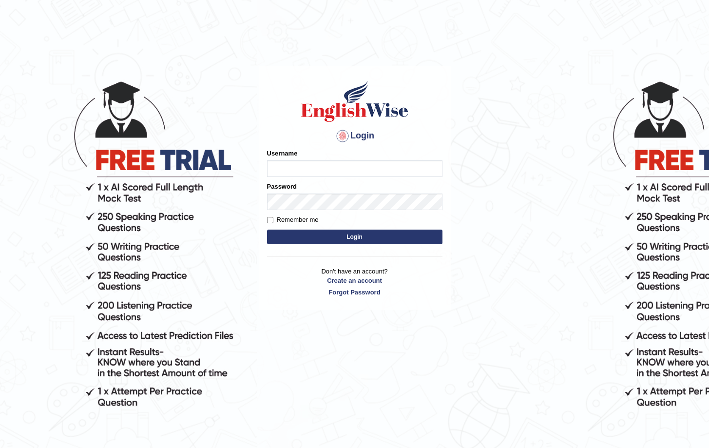
type input "Saliyam"
click at [302, 239] on button "Login" at bounding box center [354, 236] width 175 height 15
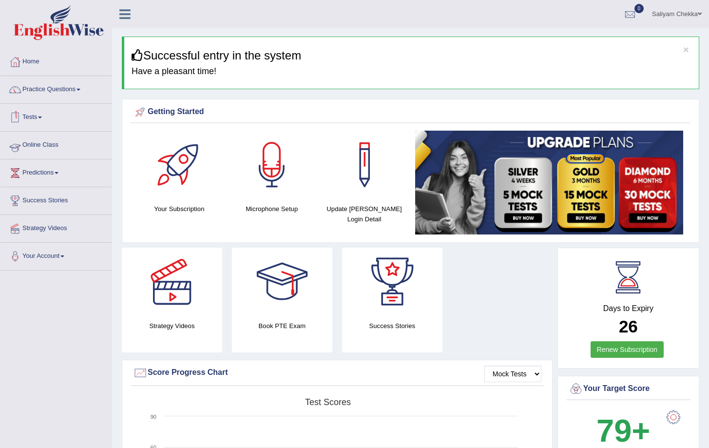
click at [37, 149] on link "Online Class" at bounding box center [55, 143] width 111 height 24
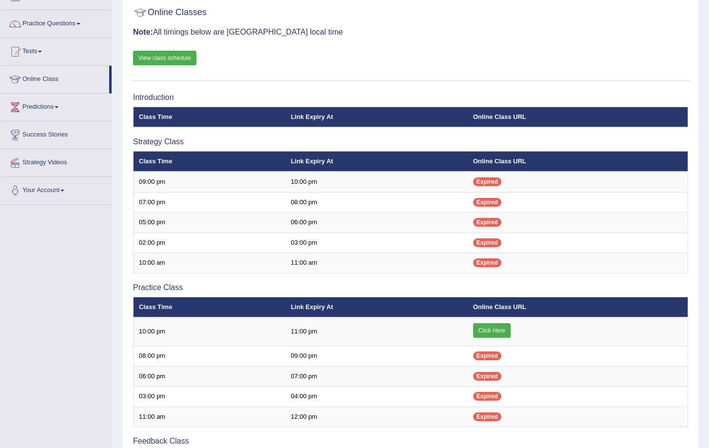
scroll to position [86, 0]
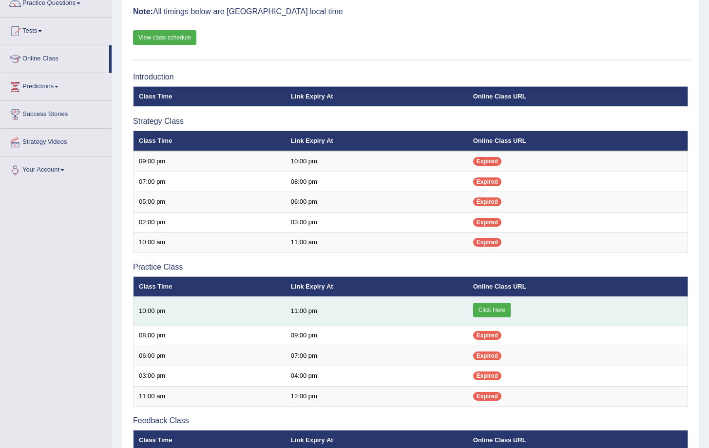
click at [495, 312] on link "Click Here" at bounding box center [491, 309] width 37 height 15
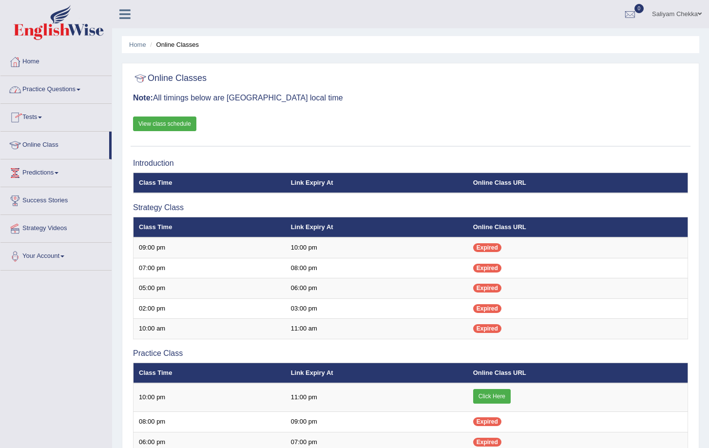
click at [50, 94] on link "Practice Questions" at bounding box center [55, 88] width 111 height 24
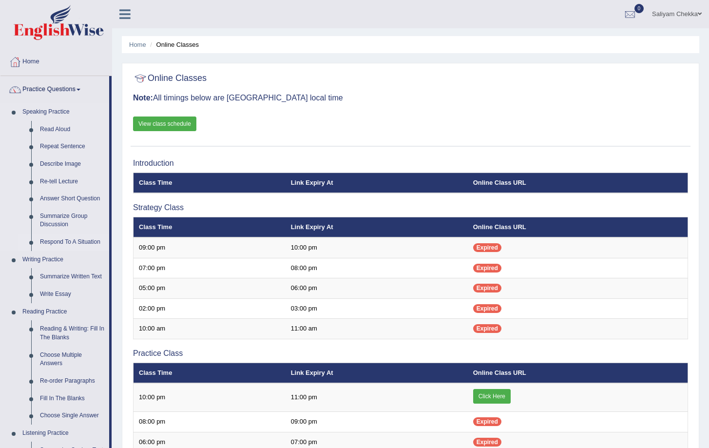
click at [60, 241] on link "Respond To A Situation" at bounding box center [73, 242] width 74 height 18
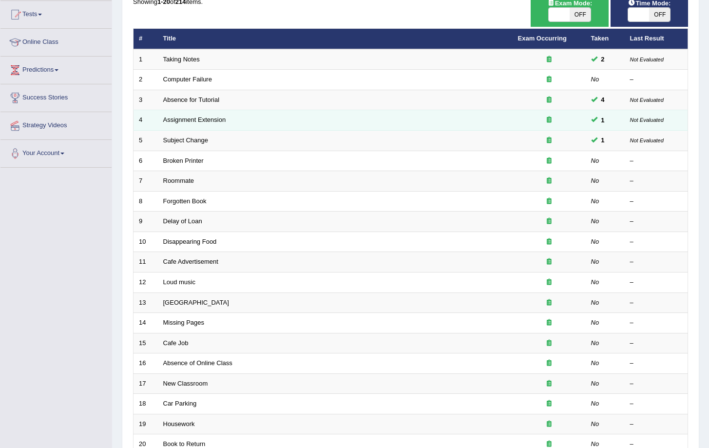
scroll to position [101, 0]
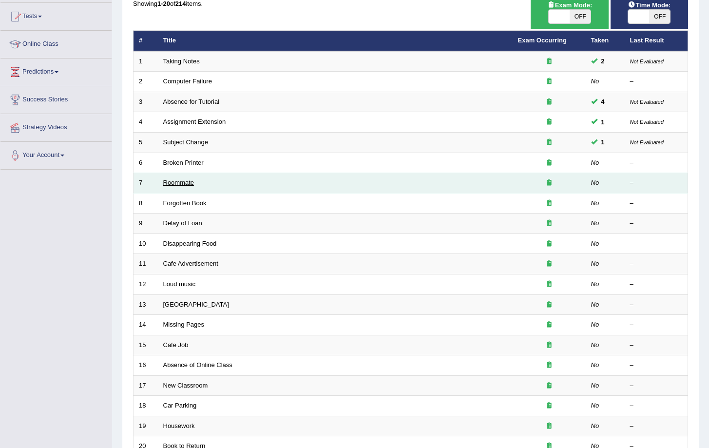
click at [174, 183] on link "Roommate" at bounding box center [178, 182] width 31 height 7
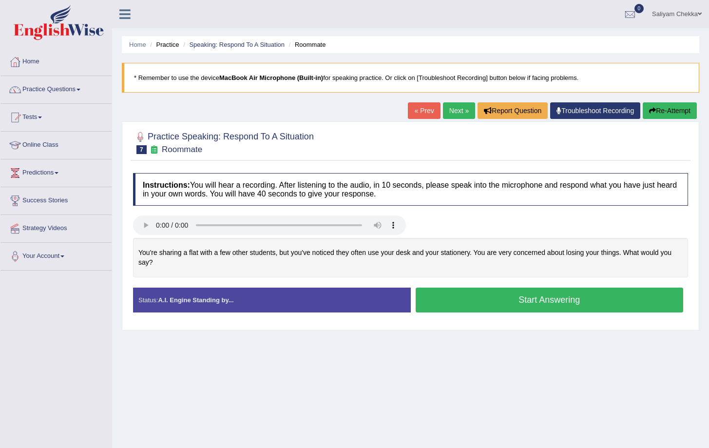
drag, startPoint x: 136, startPoint y: 254, endPoint x: 168, endPoint y: 261, distance: 32.9
click at [168, 261] on div "You're sharing a flat with a few other students, but you've noticed they often …" at bounding box center [410, 257] width 555 height 39
click at [481, 299] on button "Start Answering" at bounding box center [549, 299] width 268 height 25
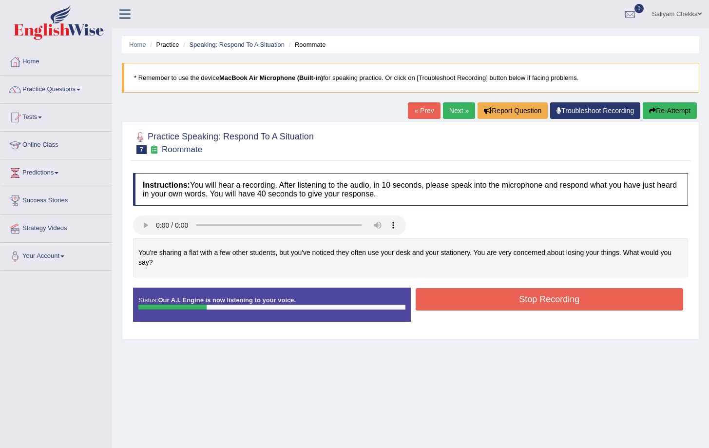
click at [543, 290] on button "Stop Recording" at bounding box center [549, 299] width 268 height 22
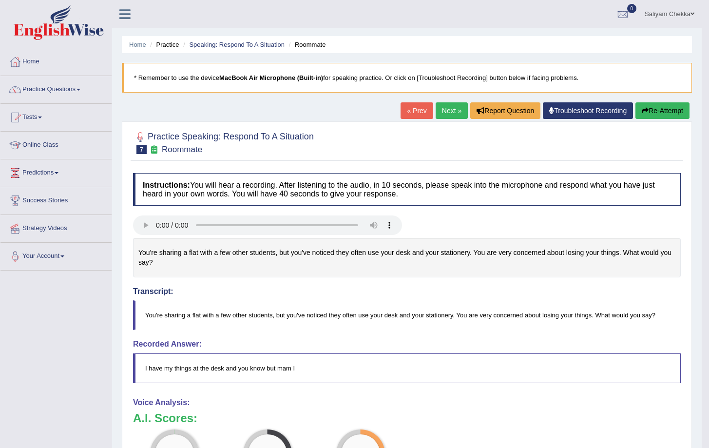
click at [651, 111] on button "Re-Attempt" at bounding box center [662, 110] width 54 height 17
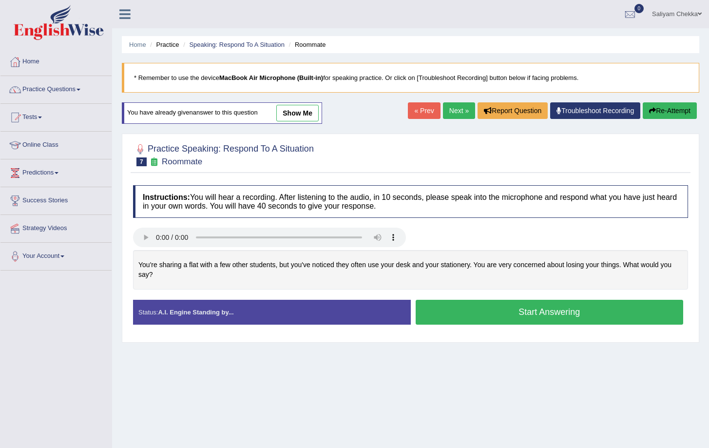
click at [511, 310] on button "Start Answering" at bounding box center [549, 311] width 268 height 25
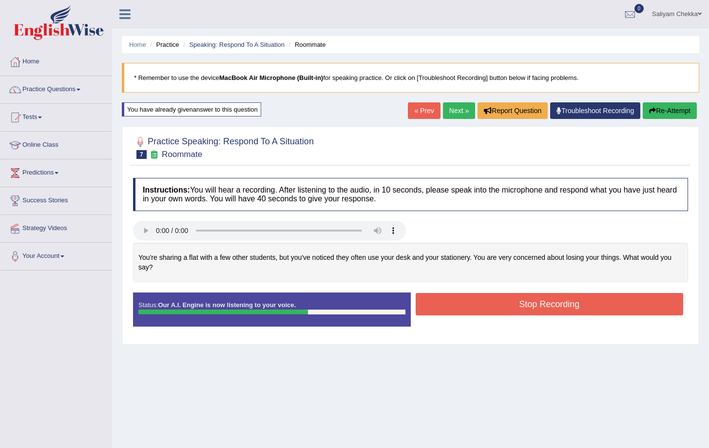
click at [523, 302] on button "Stop Recording" at bounding box center [549, 304] width 268 height 22
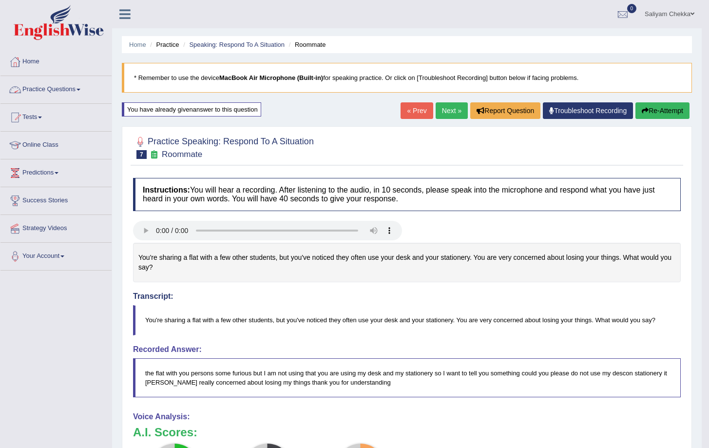
click at [71, 93] on link "Practice Questions" at bounding box center [55, 88] width 111 height 24
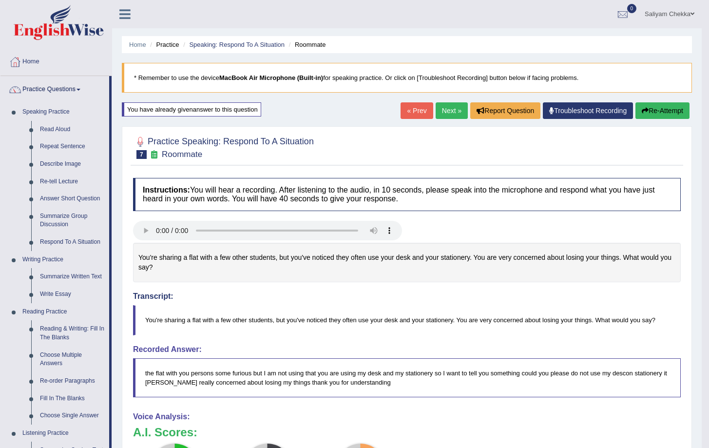
click at [447, 108] on link "Next »" at bounding box center [451, 110] width 32 height 17
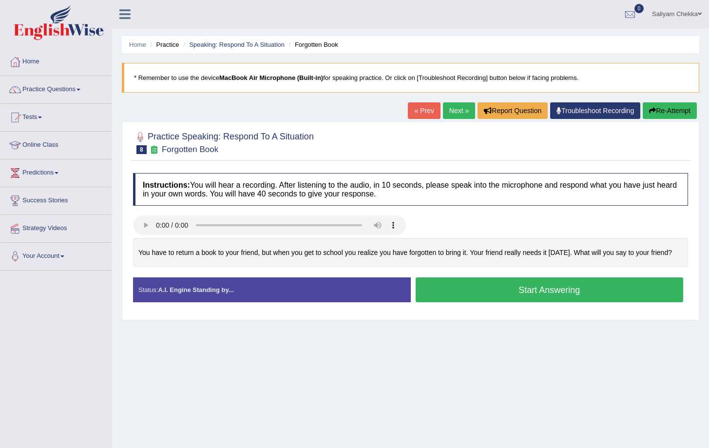
click at [519, 291] on button "Start Answering" at bounding box center [549, 289] width 268 height 25
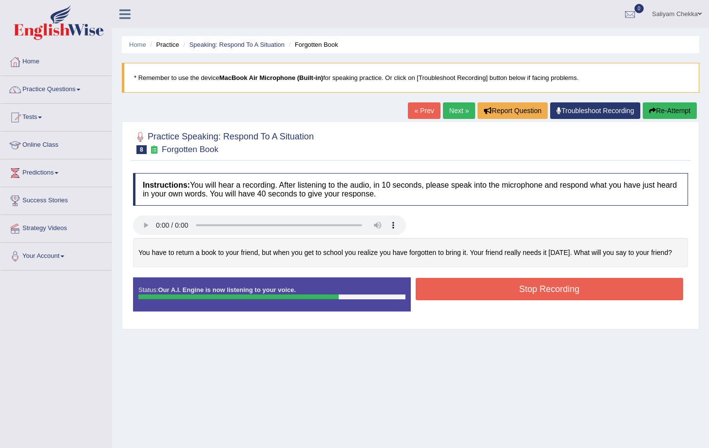
click at [506, 293] on button "Stop Recording" at bounding box center [549, 289] width 268 height 22
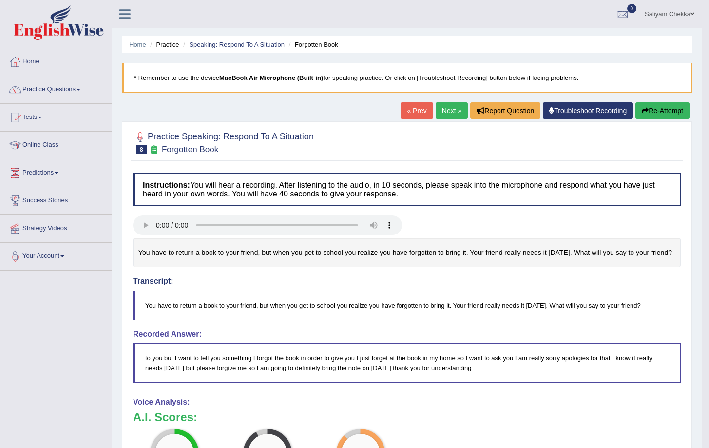
click at [659, 107] on button "Re-Attempt" at bounding box center [662, 110] width 54 height 17
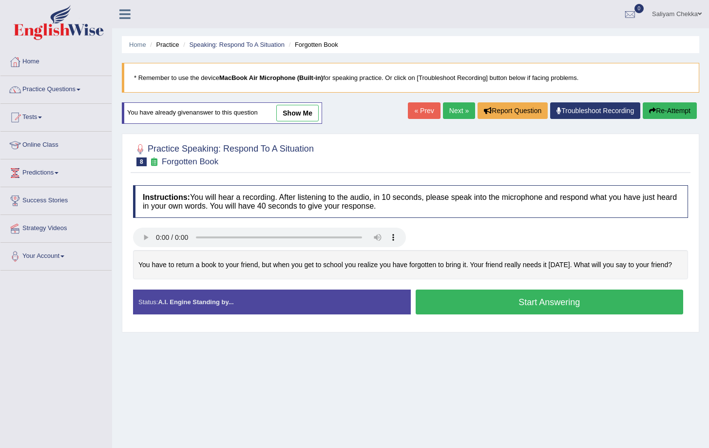
click at [502, 308] on button "Start Answering" at bounding box center [549, 301] width 268 height 25
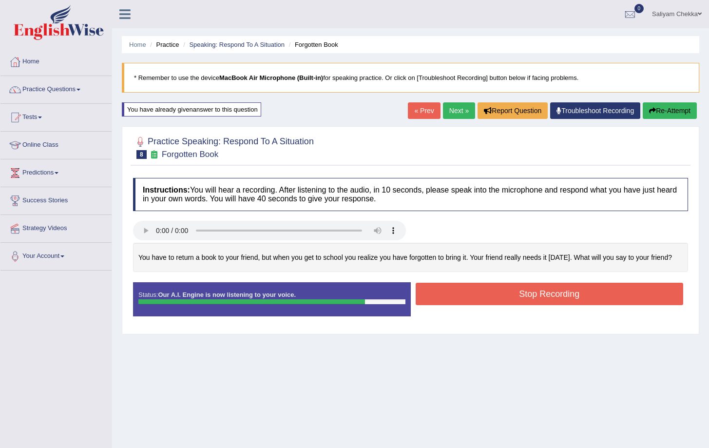
click at [510, 294] on button "Stop Recording" at bounding box center [549, 293] width 268 height 22
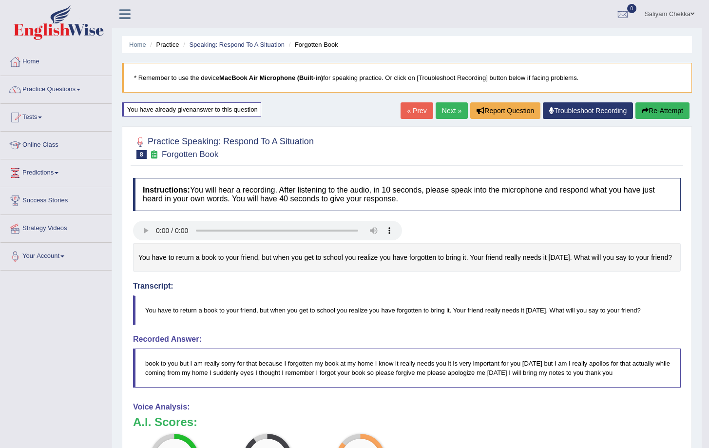
click at [659, 114] on button "Re-Attempt" at bounding box center [662, 110] width 54 height 17
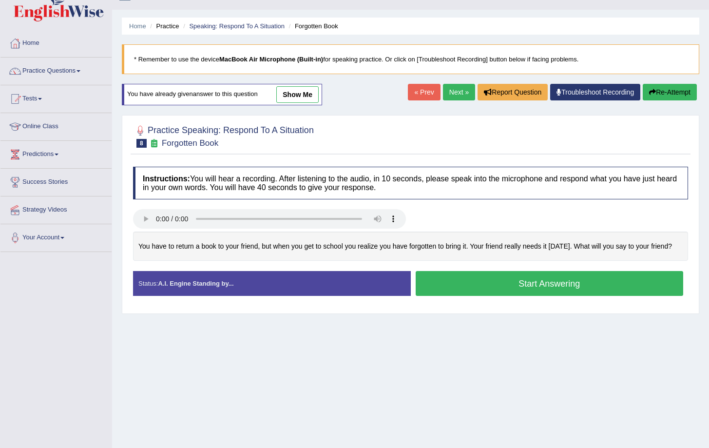
click at [525, 289] on button "Start Answering" at bounding box center [549, 283] width 268 height 25
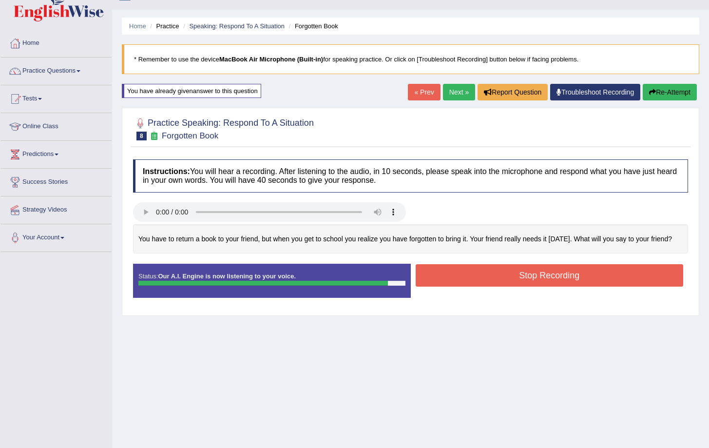
click at [528, 280] on button "Stop Recording" at bounding box center [549, 275] width 268 height 22
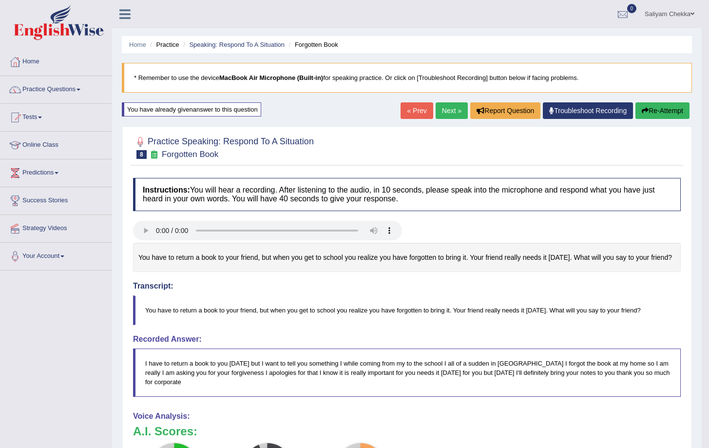
click at [667, 112] on button "Re-Attempt" at bounding box center [662, 110] width 54 height 17
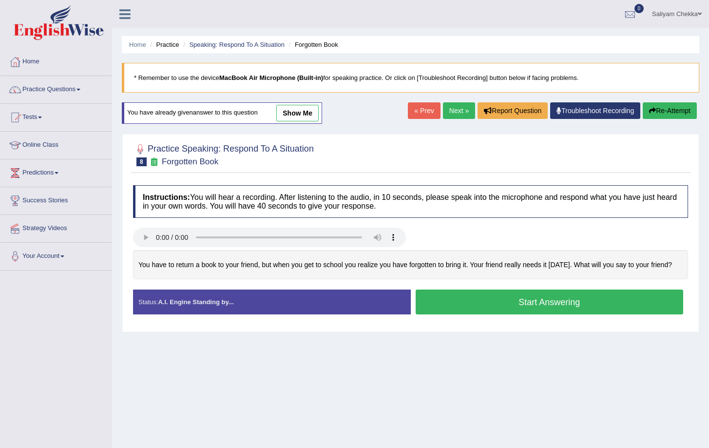
click at [456, 112] on link "Next »" at bounding box center [459, 110] width 32 height 17
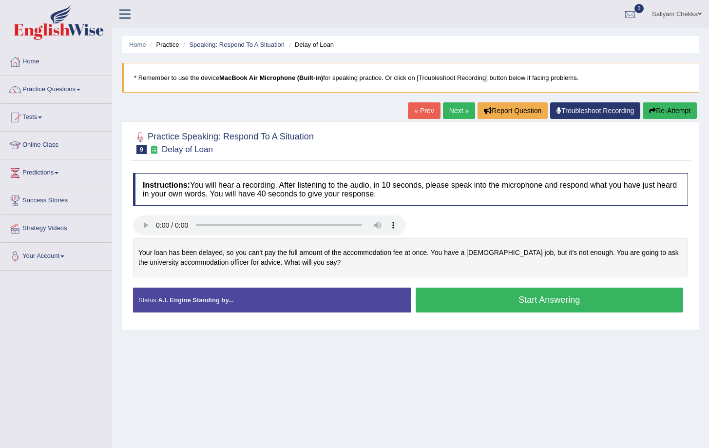
click at [513, 302] on button "Start Answering" at bounding box center [549, 299] width 268 height 25
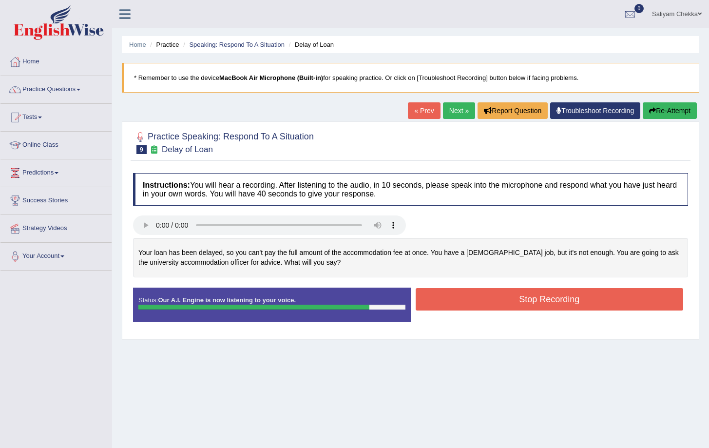
click at [541, 306] on button "Stop Recording" at bounding box center [549, 299] width 268 height 22
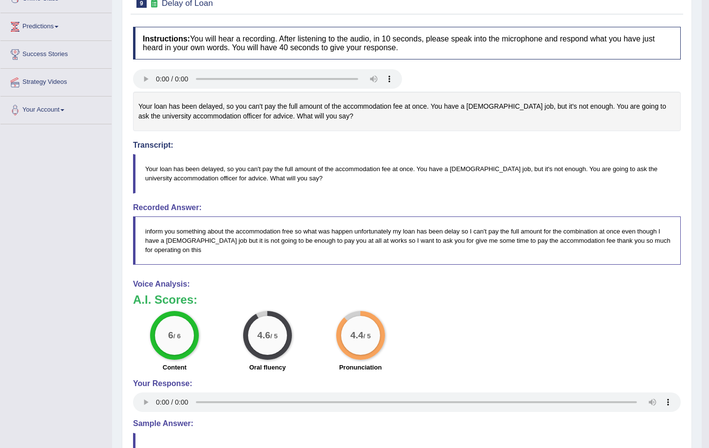
scroll to position [255, 0]
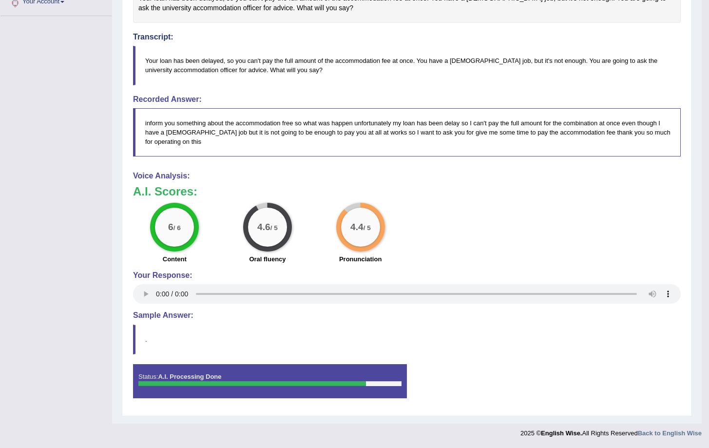
drag, startPoint x: 257, startPoint y: 111, endPoint x: 329, endPoint y: 132, distance: 75.2
click at [329, 132] on blockquote "inform you something about the accommodation free so what was happen unfortunat…" at bounding box center [406, 132] width 547 height 48
drag, startPoint x: 314, startPoint y: 132, endPoint x: 376, endPoint y: 161, distance: 68.6
click at [339, 145] on blockquote "inform you something about the accommodation free so what was happen unfortunat…" at bounding box center [406, 132] width 547 height 48
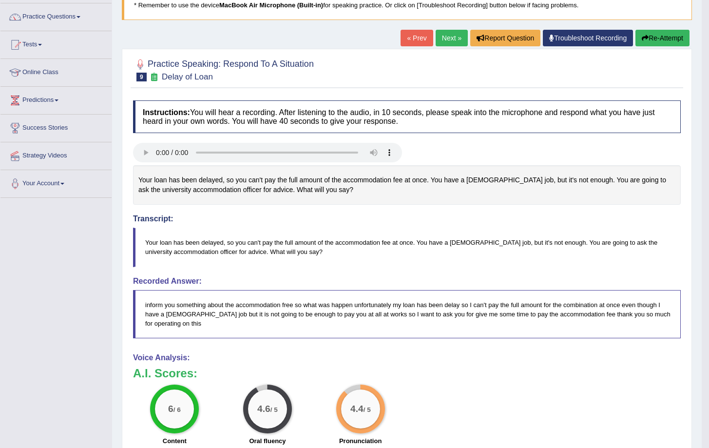
scroll to position [70, 0]
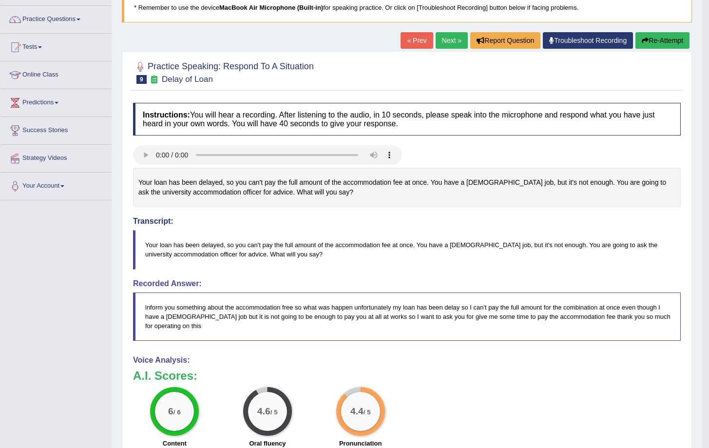
click at [656, 43] on button "Re-Attempt" at bounding box center [662, 40] width 54 height 17
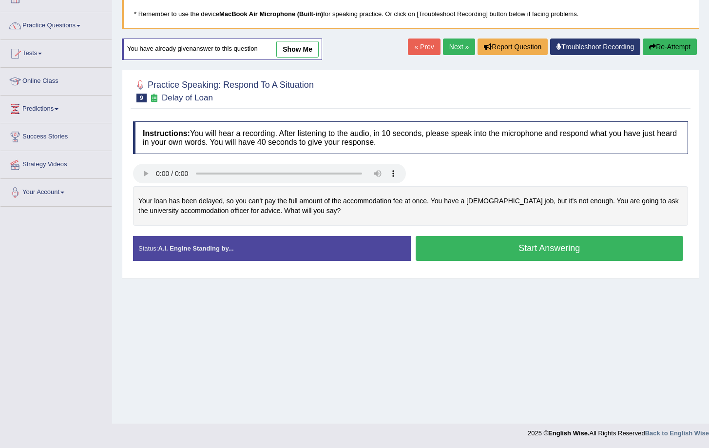
click at [539, 248] on button "Start Answering" at bounding box center [549, 248] width 268 height 25
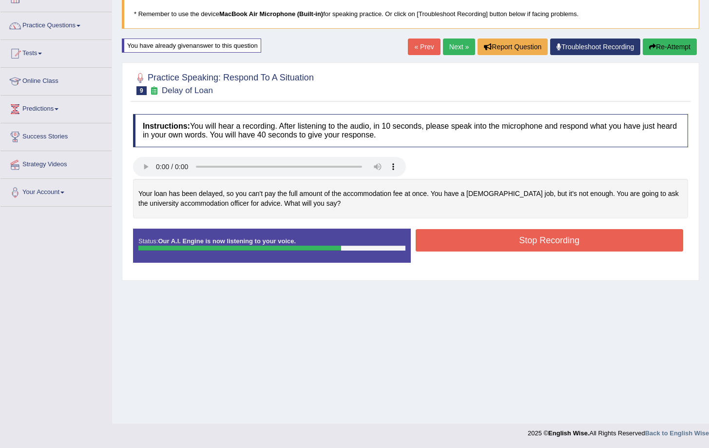
click at [545, 242] on button "Stop Recording" at bounding box center [549, 240] width 268 height 22
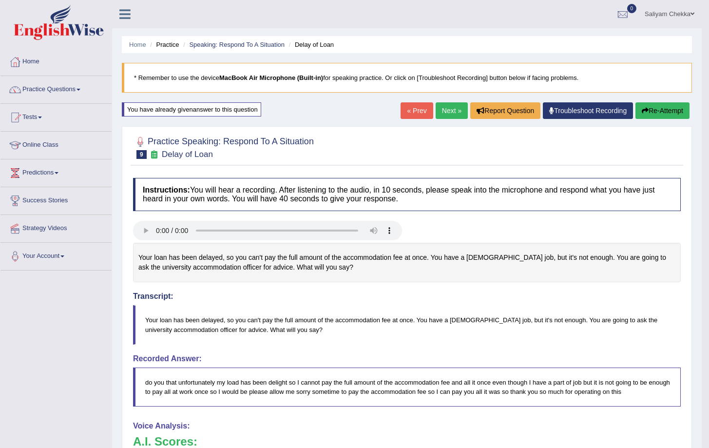
click at [447, 112] on link "Next »" at bounding box center [451, 110] width 32 height 17
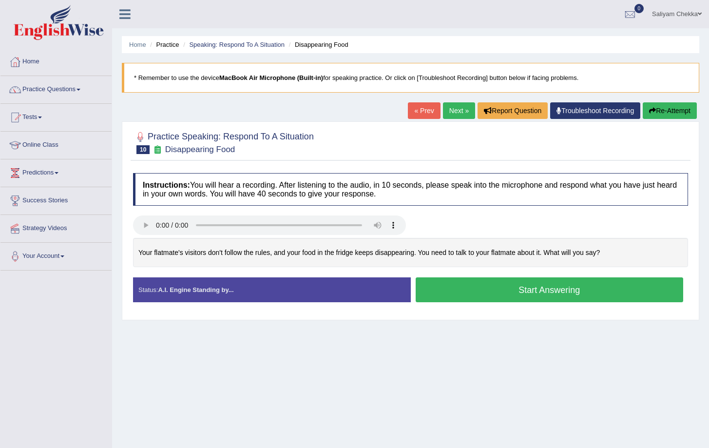
click at [497, 292] on button "Start Answering" at bounding box center [549, 289] width 268 height 25
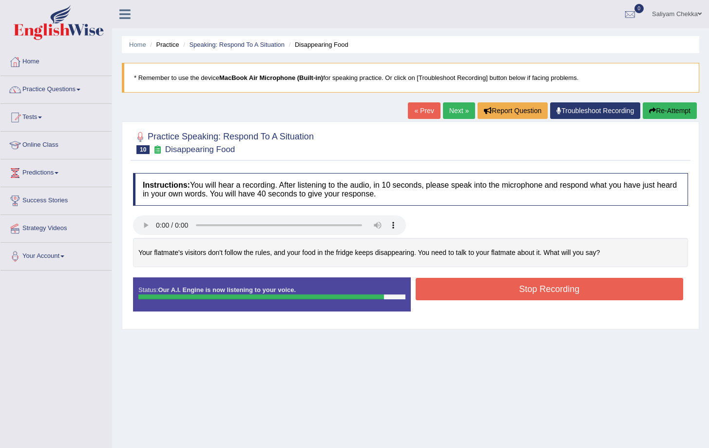
click at [530, 291] on button "Stop Recording" at bounding box center [549, 289] width 268 height 22
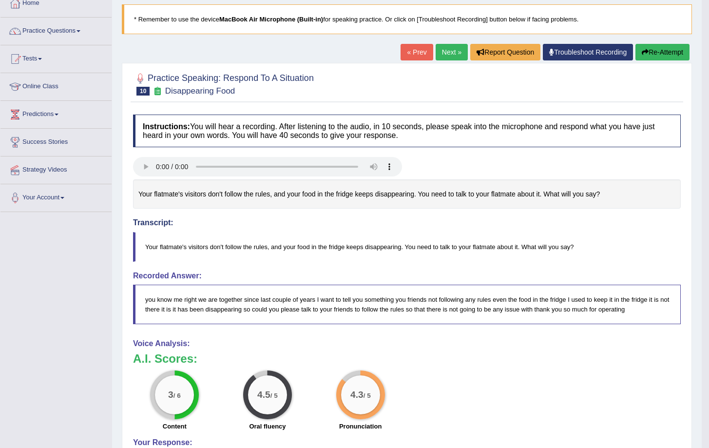
scroll to position [15, 0]
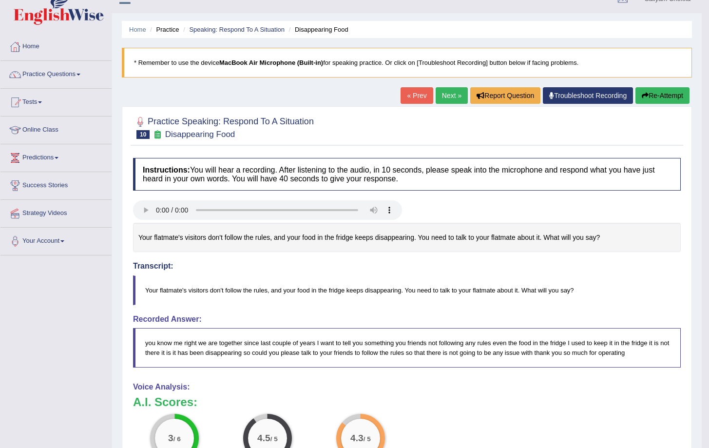
click at [648, 95] on button "Re-Attempt" at bounding box center [662, 95] width 54 height 17
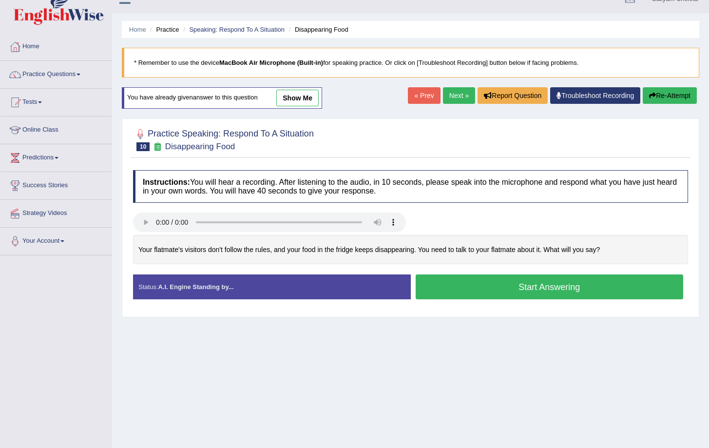
click at [542, 288] on button "Start Answering" at bounding box center [549, 286] width 268 height 25
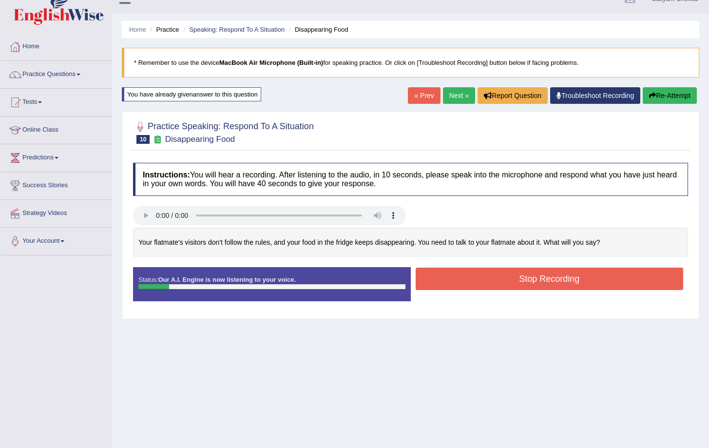
click at [505, 285] on button "Stop Recording" at bounding box center [549, 278] width 268 height 22
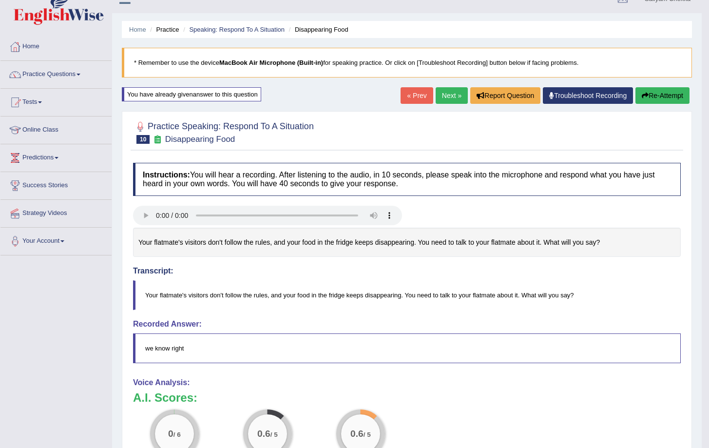
click at [652, 96] on button "Re-Attempt" at bounding box center [662, 95] width 54 height 17
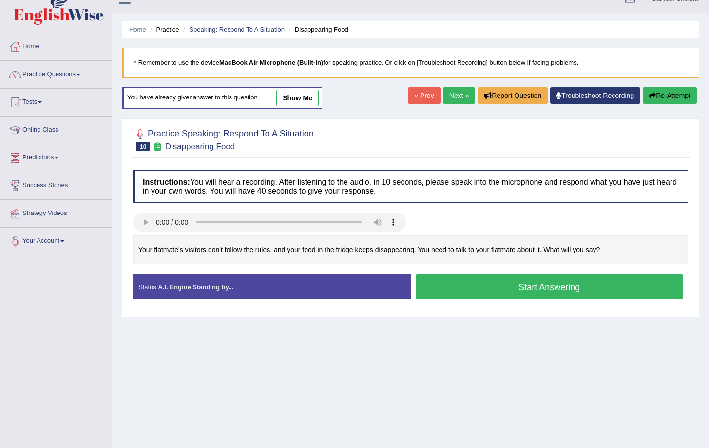
click at [505, 300] on div "Start Answering" at bounding box center [550, 287] width 278 height 27
click at [511, 282] on button "Start Answering" at bounding box center [549, 286] width 268 height 25
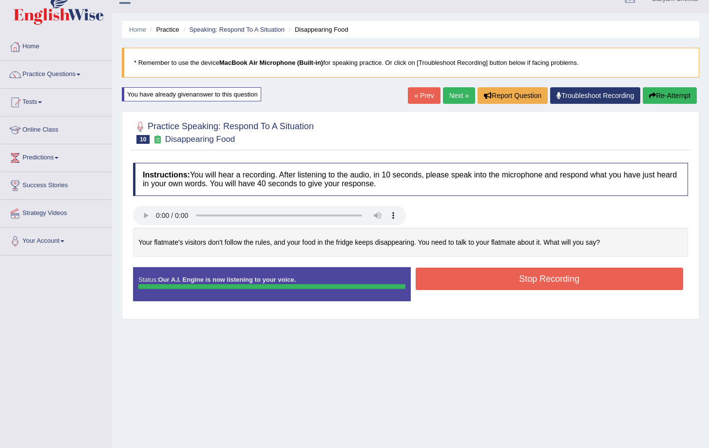
click at [523, 274] on button "Stop Recording" at bounding box center [549, 278] width 268 height 22
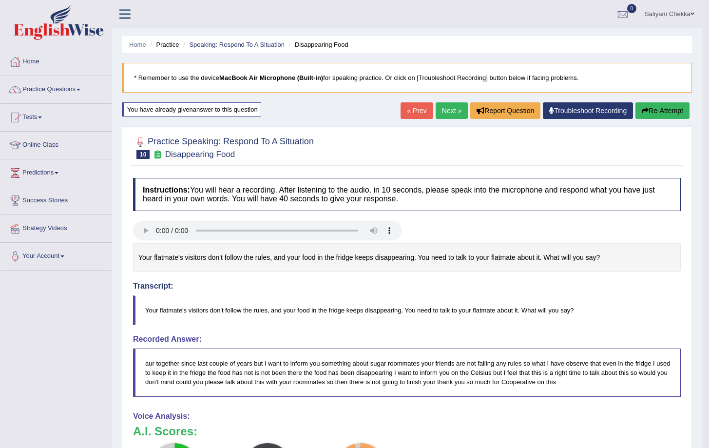
click at [671, 110] on button "Re-Attempt" at bounding box center [662, 110] width 54 height 17
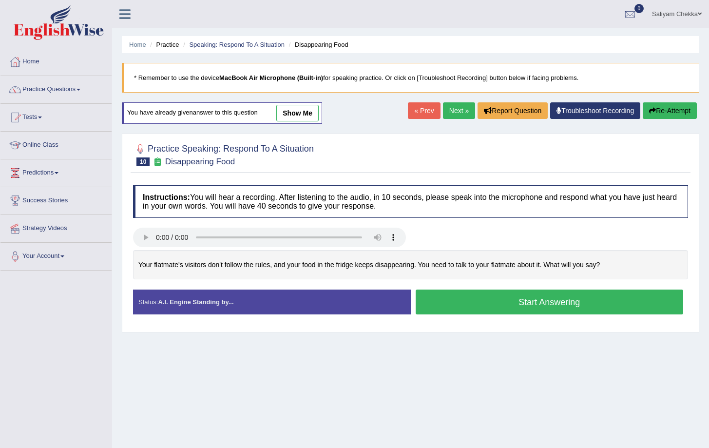
click at [295, 115] on link "show me" at bounding box center [297, 113] width 42 height 17
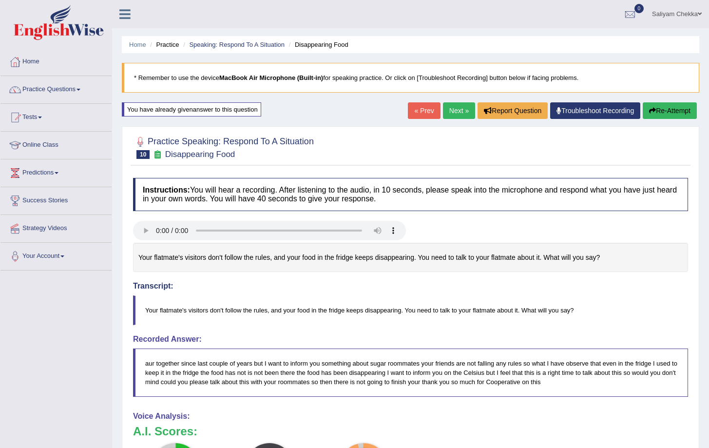
click at [656, 108] on button "Re-Attempt" at bounding box center [669, 110] width 54 height 17
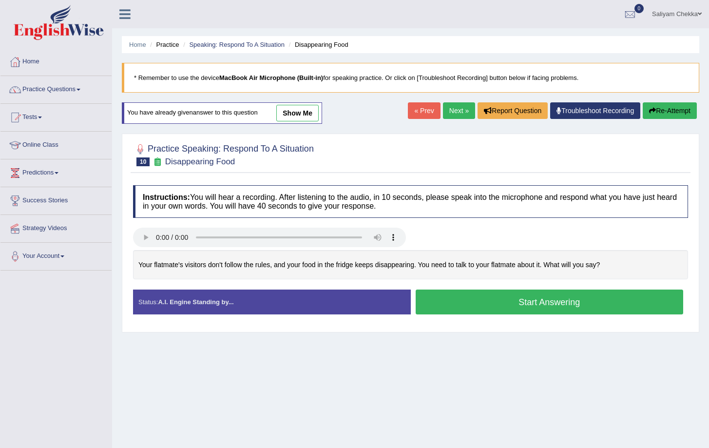
click at [525, 307] on button "Start Answering" at bounding box center [549, 301] width 268 height 25
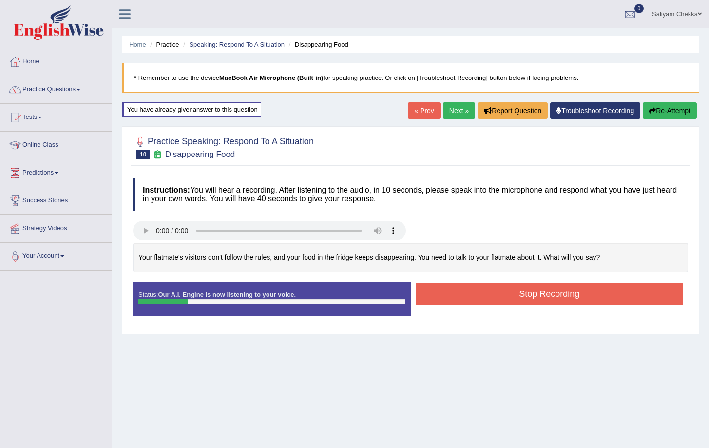
click at [479, 294] on button "Stop Recording" at bounding box center [549, 293] width 268 height 22
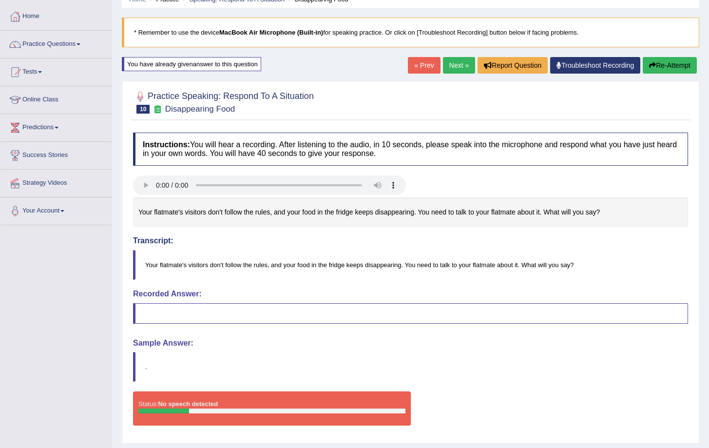
scroll to position [73, 0]
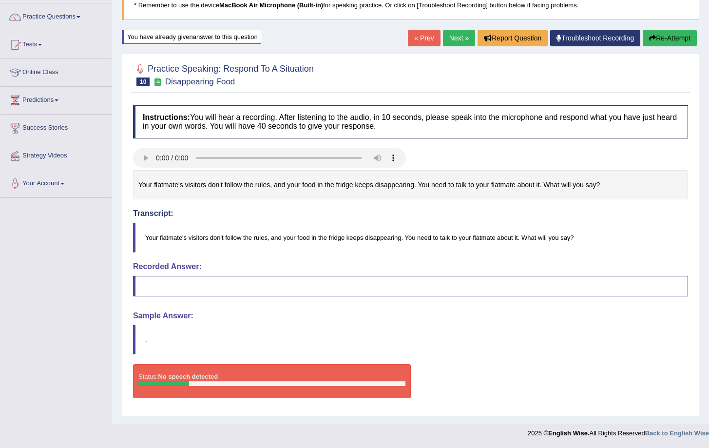
click at [666, 33] on button "Re-Attempt" at bounding box center [669, 38] width 54 height 17
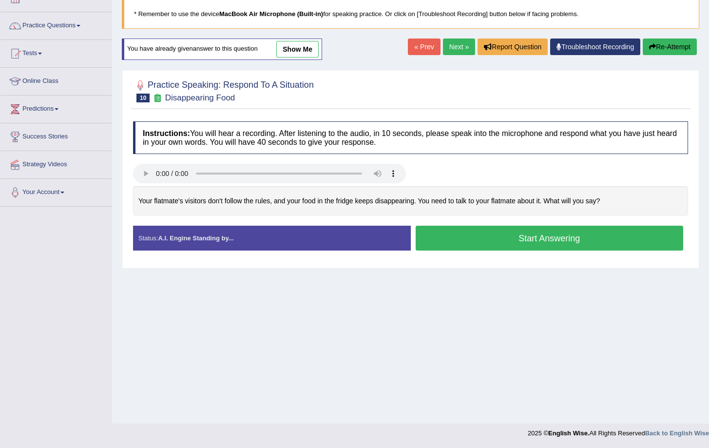
click at [541, 242] on button "Start Answering" at bounding box center [549, 237] width 268 height 25
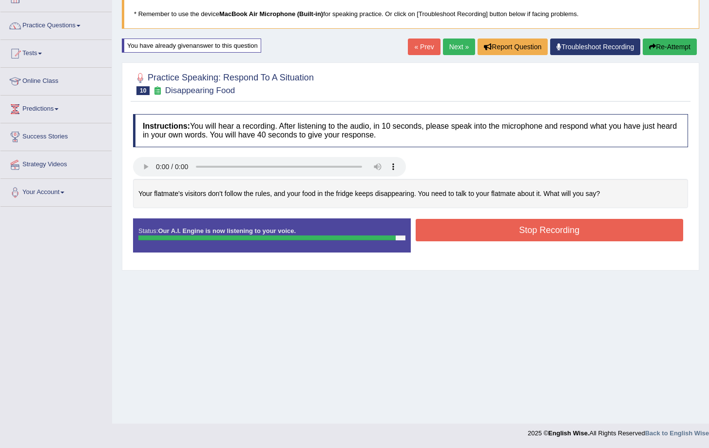
click at [545, 215] on div "Created with Highcharts 7.1.2 Too low Too high Time Pitch meter: 0 5 10 15 20 2…" at bounding box center [410, 199] width 564 height 40
click at [534, 238] on button "Stop Recording" at bounding box center [549, 230] width 268 height 22
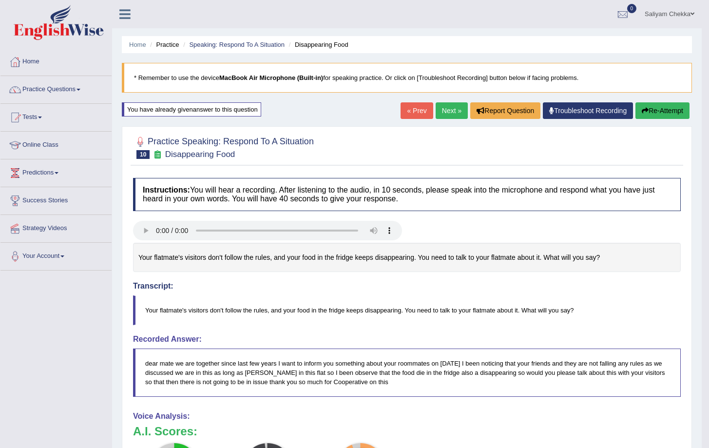
click at [449, 107] on link "Next »" at bounding box center [451, 110] width 32 height 17
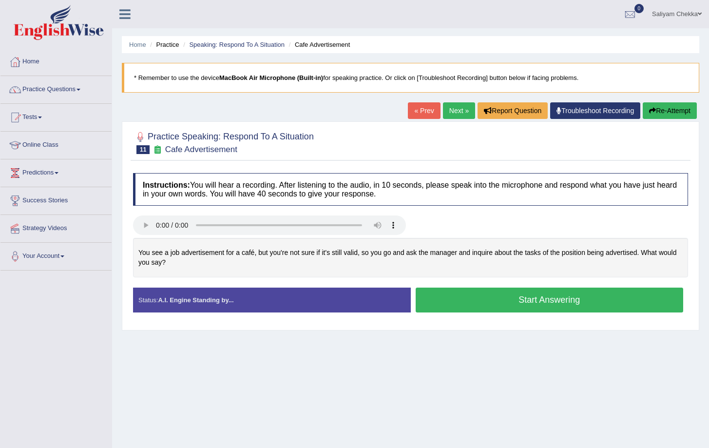
click at [475, 302] on button "Start Answering" at bounding box center [549, 299] width 268 height 25
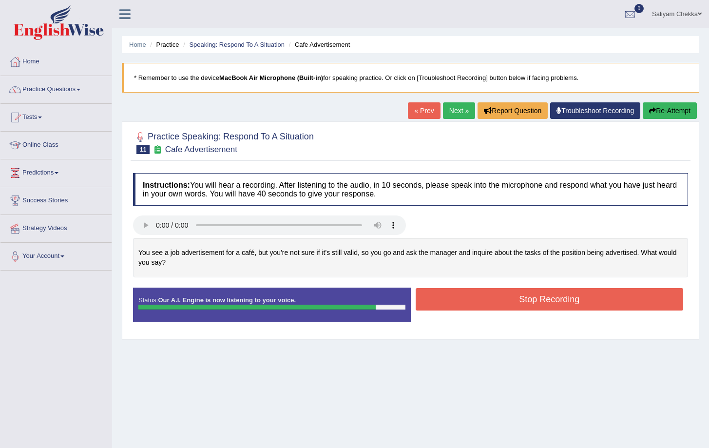
click at [502, 296] on button "Stop Recording" at bounding box center [549, 299] width 268 height 22
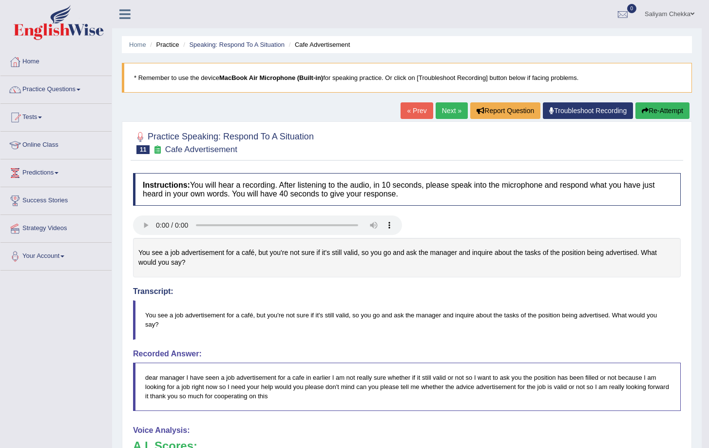
click at [445, 110] on link "Next »" at bounding box center [451, 110] width 32 height 17
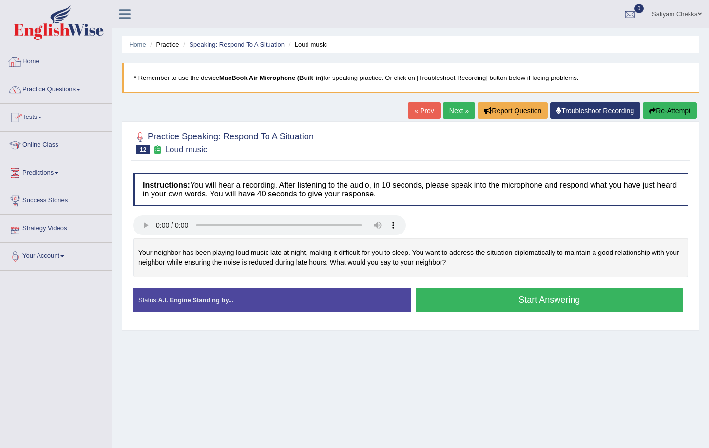
click at [46, 85] on link "Practice Questions" at bounding box center [55, 88] width 111 height 24
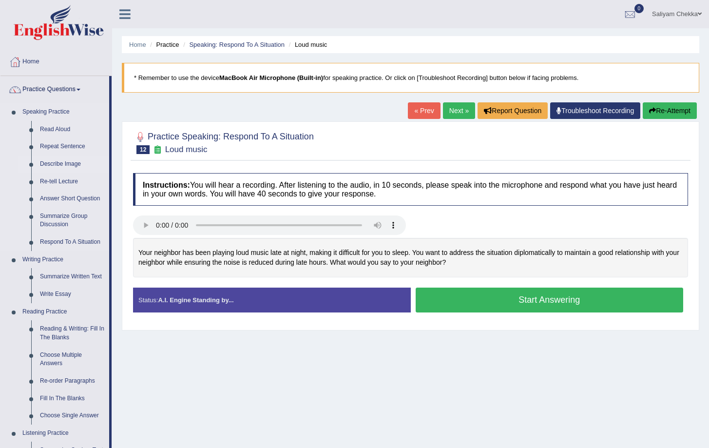
click at [59, 165] on link "Describe Image" at bounding box center [73, 164] width 74 height 18
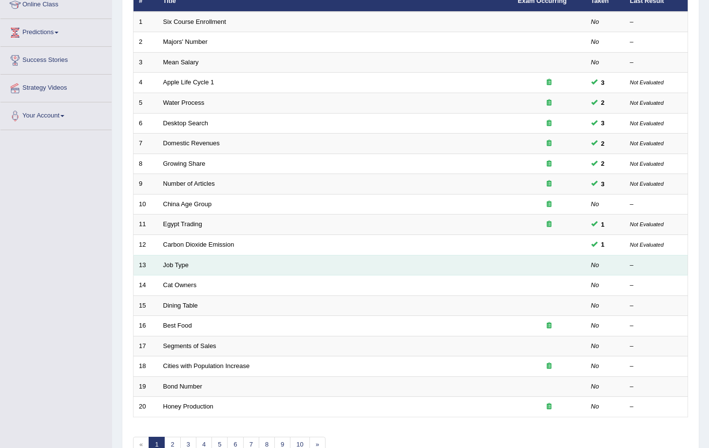
scroll to position [191, 0]
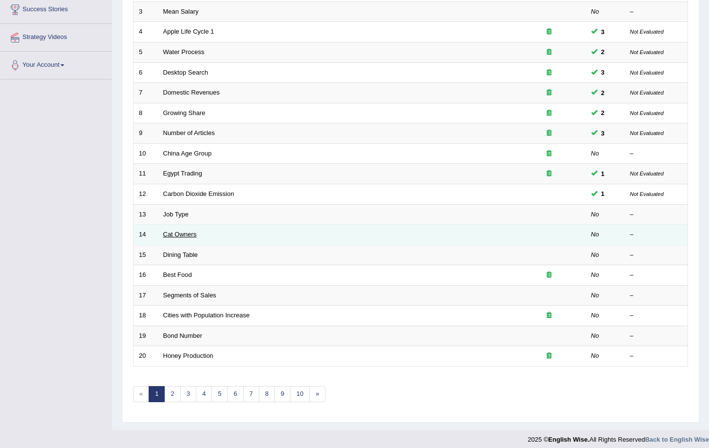
click at [170, 233] on link "Cat Owners" at bounding box center [180, 233] width 34 height 7
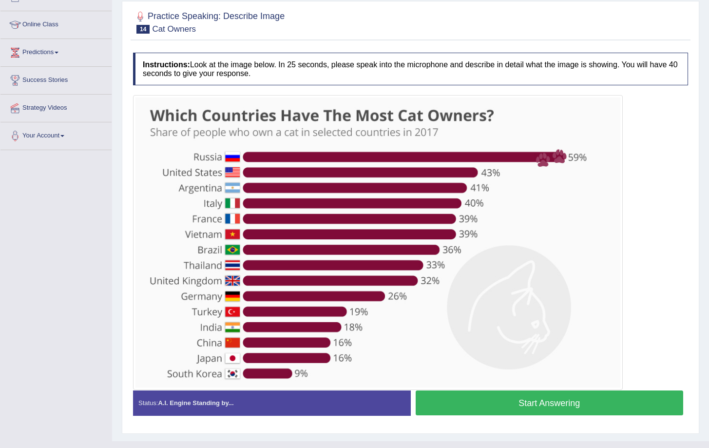
scroll to position [138, 0]
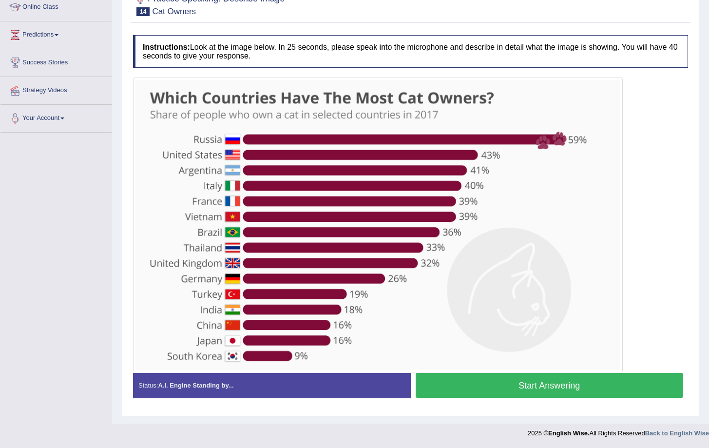
click at [573, 386] on button "Start Answering" at bounding box center [549, 385] width 268 height 25
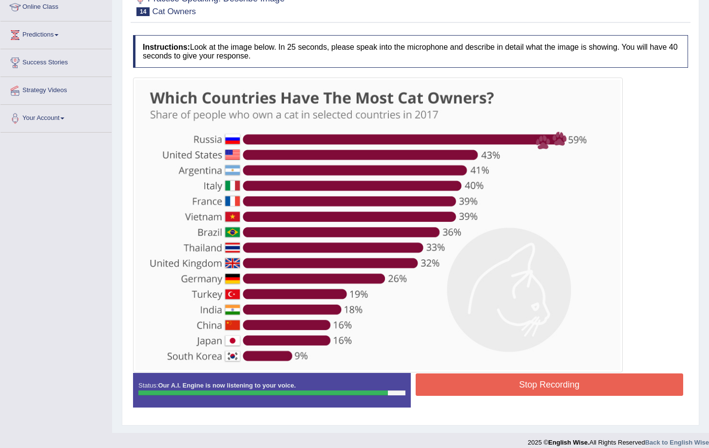
click at [564, 380] on button "Stop Recording" at bounding box center [549, 384] width 268 height 22
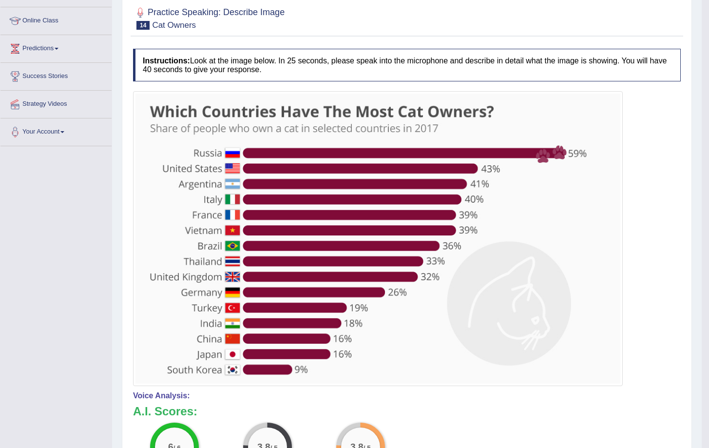
scroll to position [7, 0]
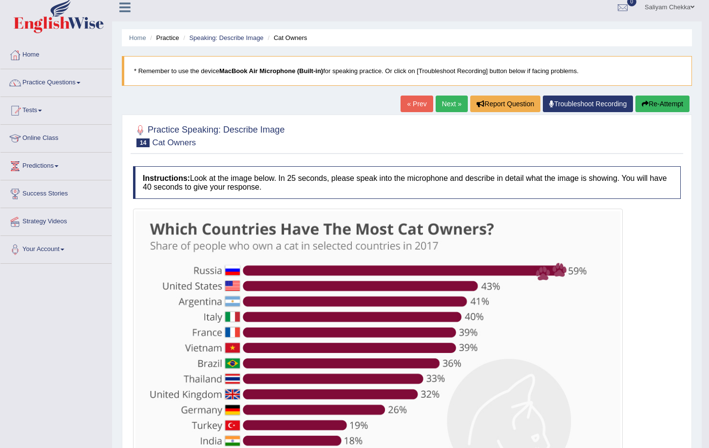
click at [655, 103] on button "Re-Attempt" at bounding box center [662, 103] width 54 height 17
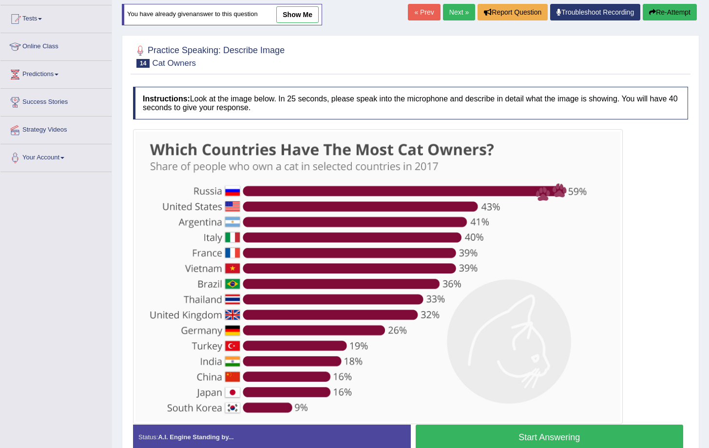
scroll to position [150, 0]
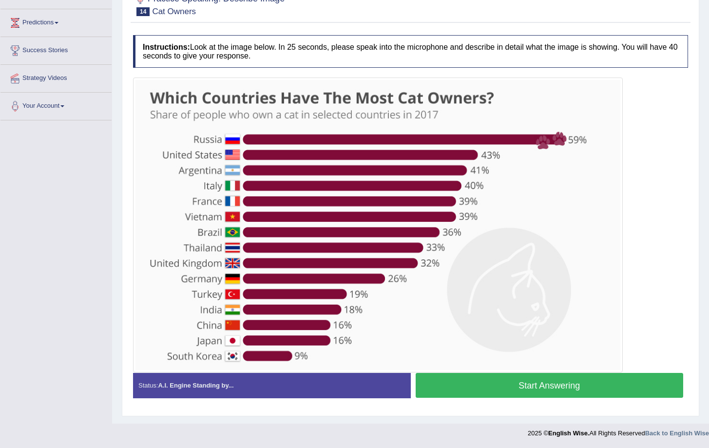
click at [558, 387] on button "Start Answering" at bounding box center [549, 385] width 268 height 25
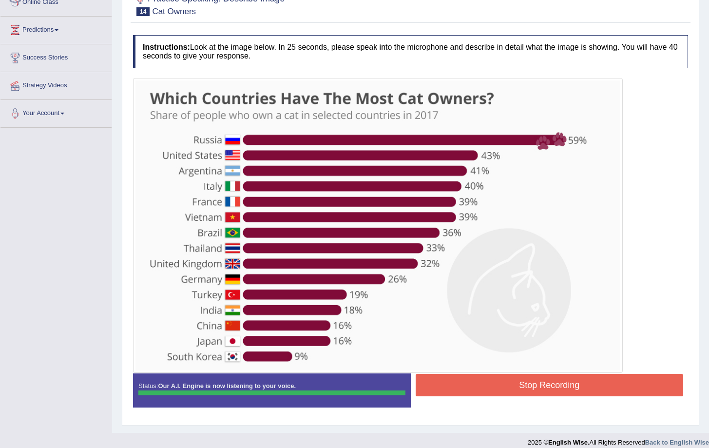
click at [544, 397] on div "Stop Recording" at bounding box center [550, 386] width 278 height 25
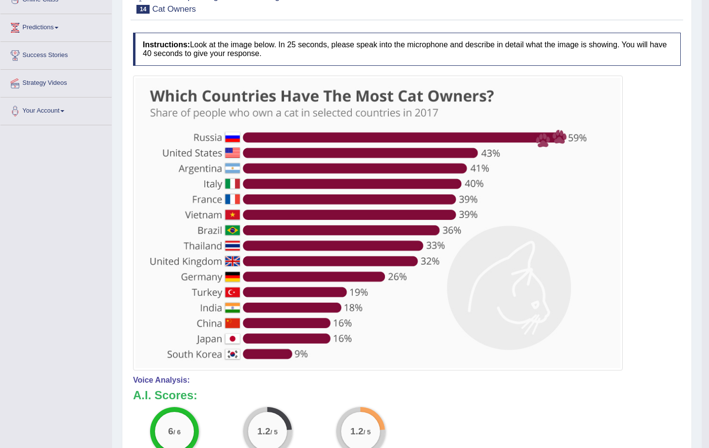
scroll to position [0, 0]
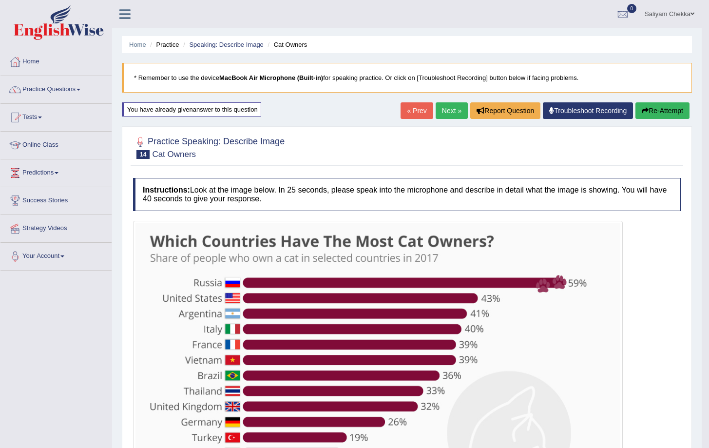
click at [654, 104] on button "Re-Attempt" at bounding box center [662, 110] width 54 height 17
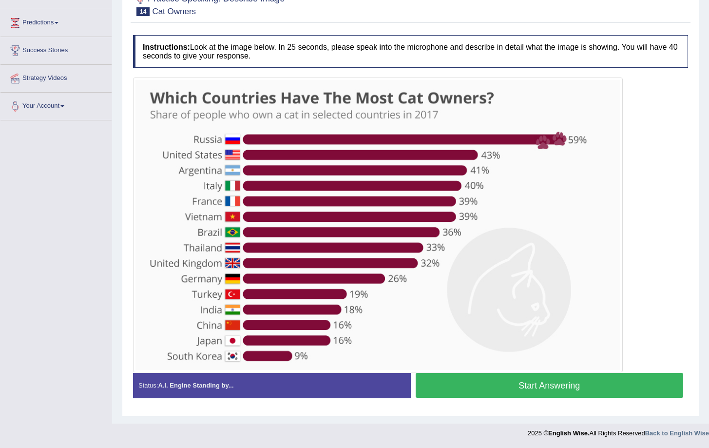
click at [508, 382] on button "Start Answering" at bounding box center [549, 385] width 268 height 25
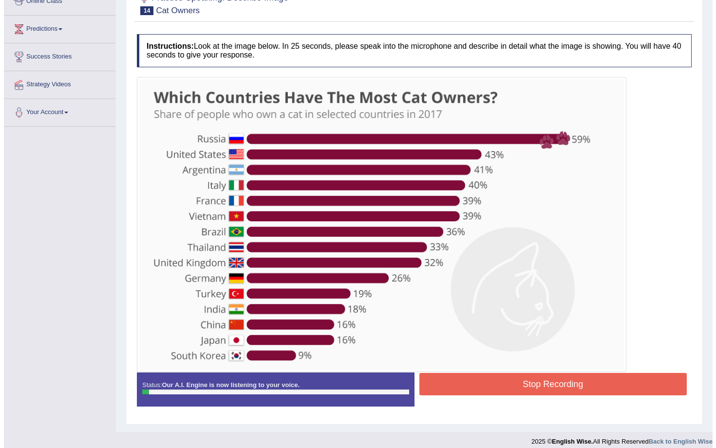
scroll to position [149, 0]
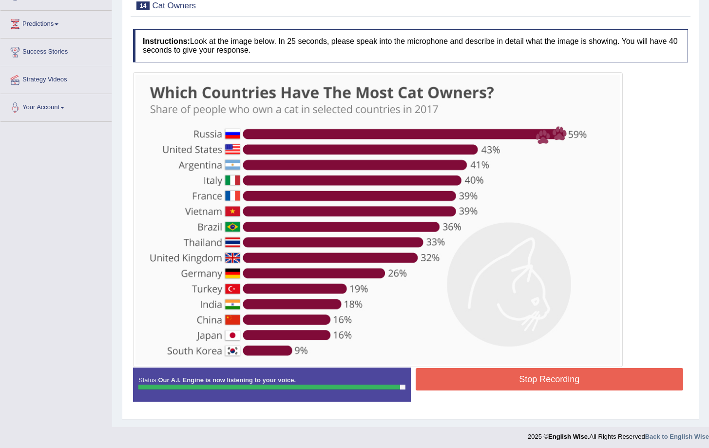
click at [550, 378] on button "Stop Recording" at bounding box center [549, 379] width 268 height 22
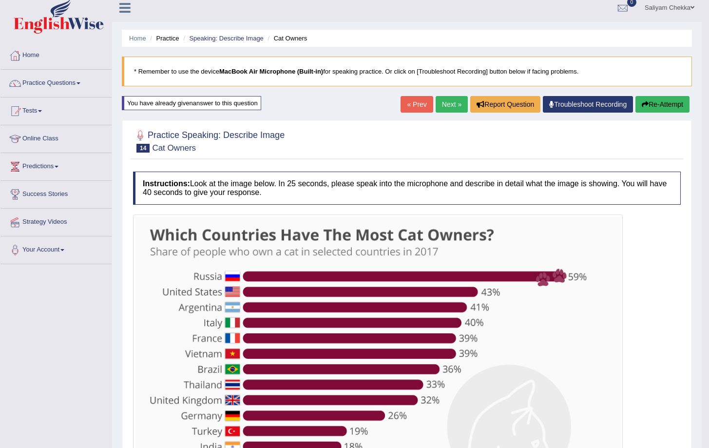
scroll to position [0, 0]
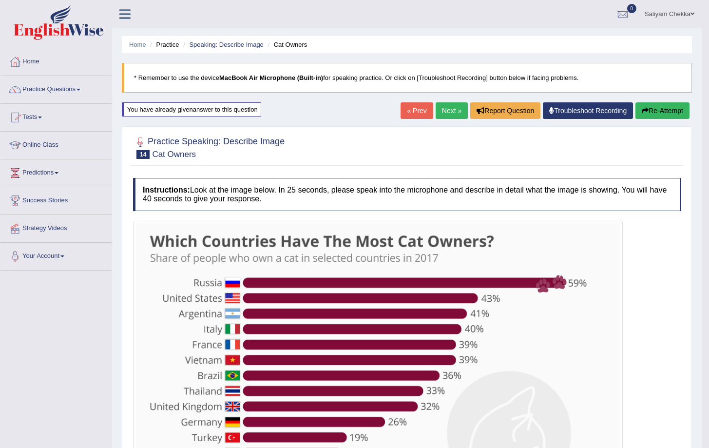
click at [667, 113] on button "Re-Attempt" at bounding box center [662, 110] width 54 height 17
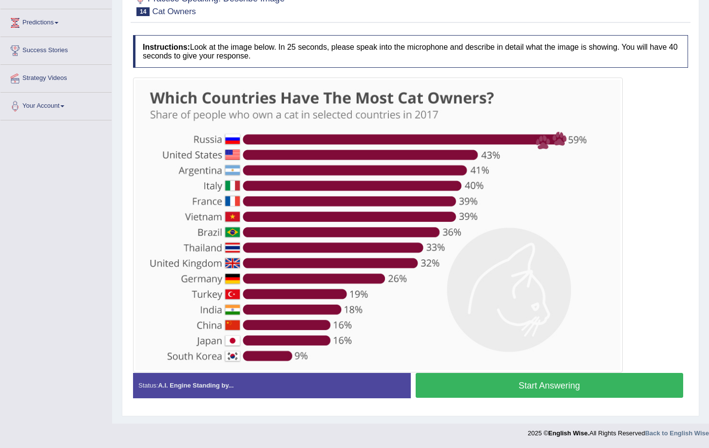
click at [594, 386] on button "Start Answering" at bounding box center [549, 385] width 268 height 25
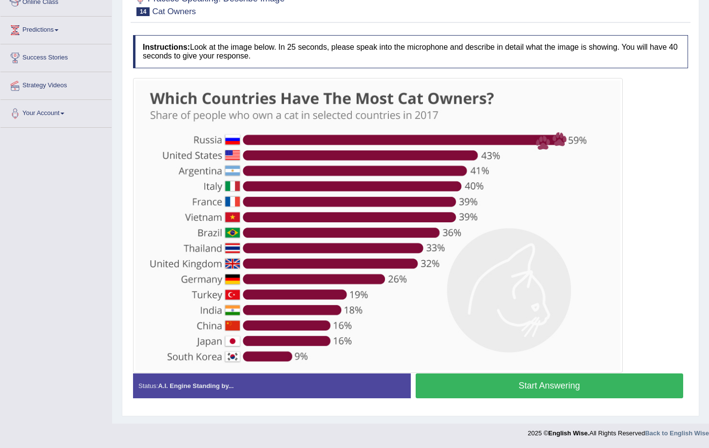
scroll to position [143, 0]
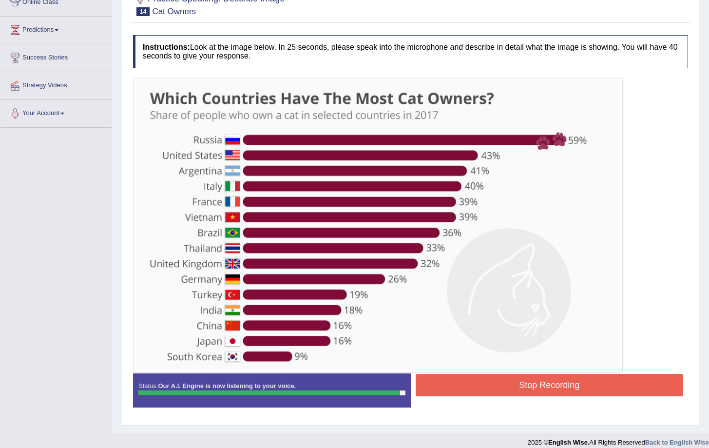
click at [569, 392] on button "Stop Recording" at bounding box center [549, 385] width 268 height 22
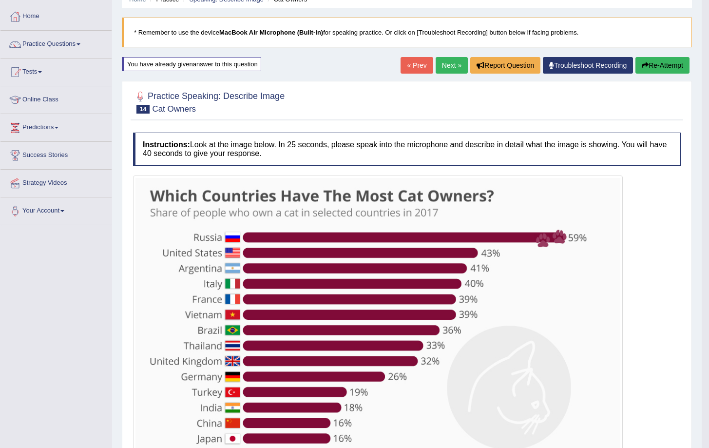
scroll to position [0, 0]
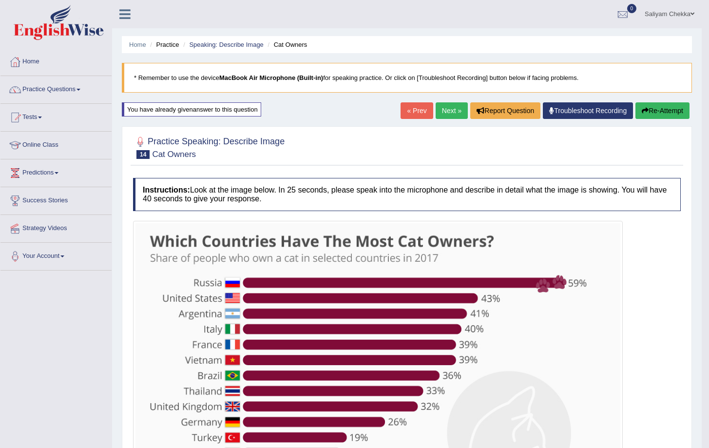
click at [444, 106] on link "Next »" at bounding box center [451, 110] width 32 height 17
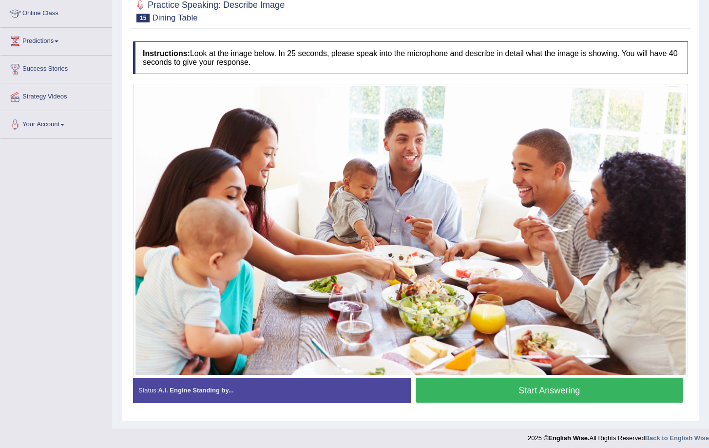
scroll to position [136, 0]
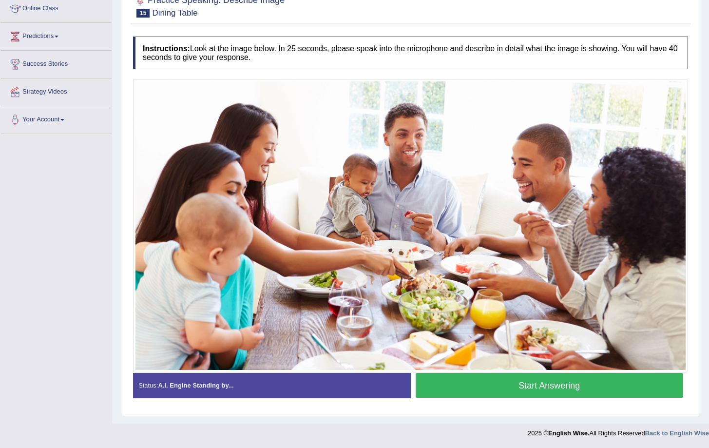
click at [500, 386] on button "Start Answering" at bounding box center [549, 385] width 268 height 25
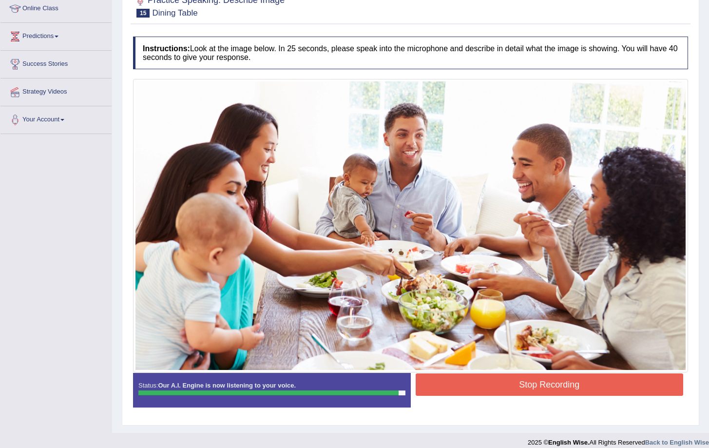
click at [503, 384] on button "Stop Recording" at bounding box center [549, 384] width 268 height 22
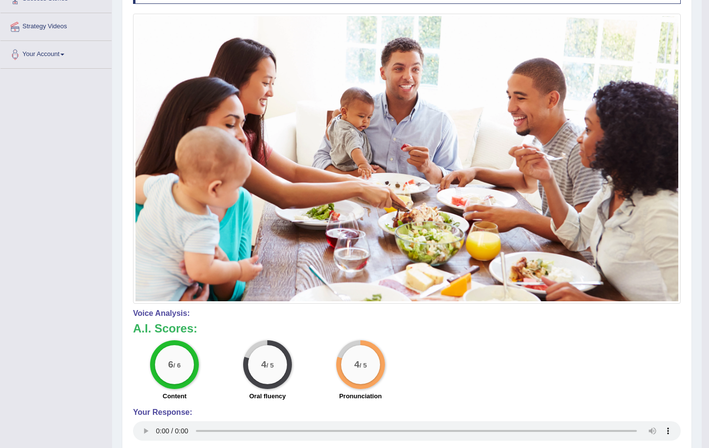
scroll to position [0, 0]
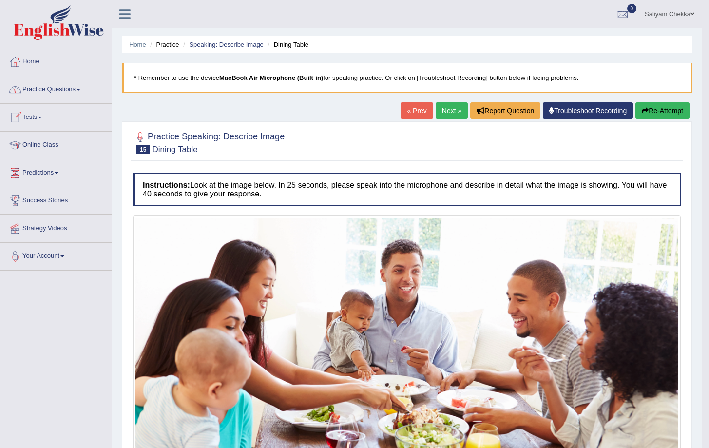
click at [447, 112] on link "Next »" at bounding box center [451, 110] width 32 height 17
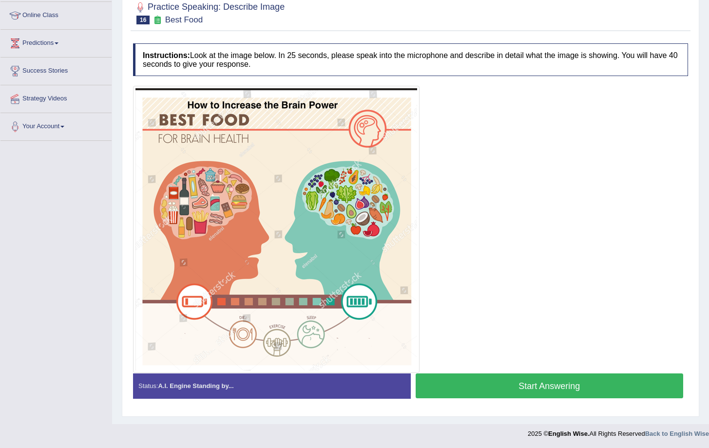
scroll to position [130, 0]
drag, startPoint x: 542, startPoint y: 389, endPoint x: 545, endPoint y: 383, distance: 6.3
click at [542, 389] on button "Start Answering" at bounding box center [549, 385] width 268 height 25
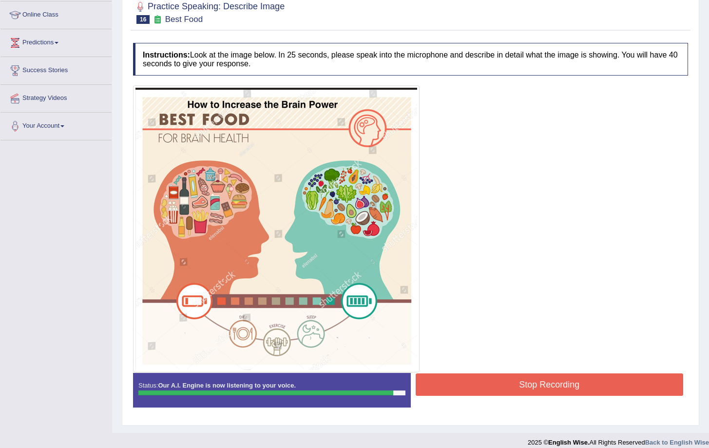
click at [546, 381] on button "Stop Recording" at bounding box center [549, 384] width 268 height 22
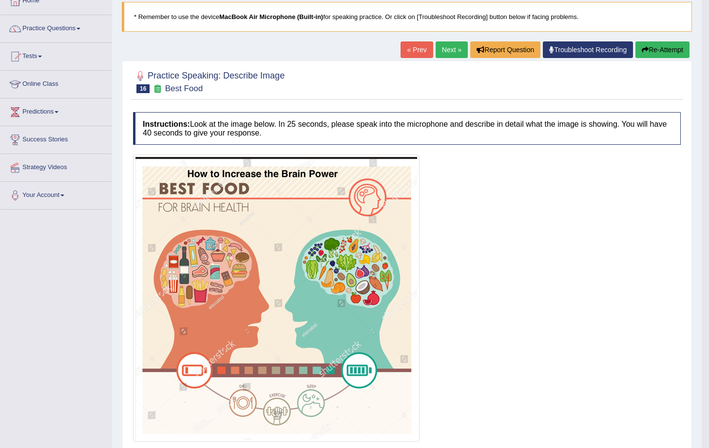
scroll to position [0, 0]
